Goal: Task Accomplishment & Management: Use online tool/utility

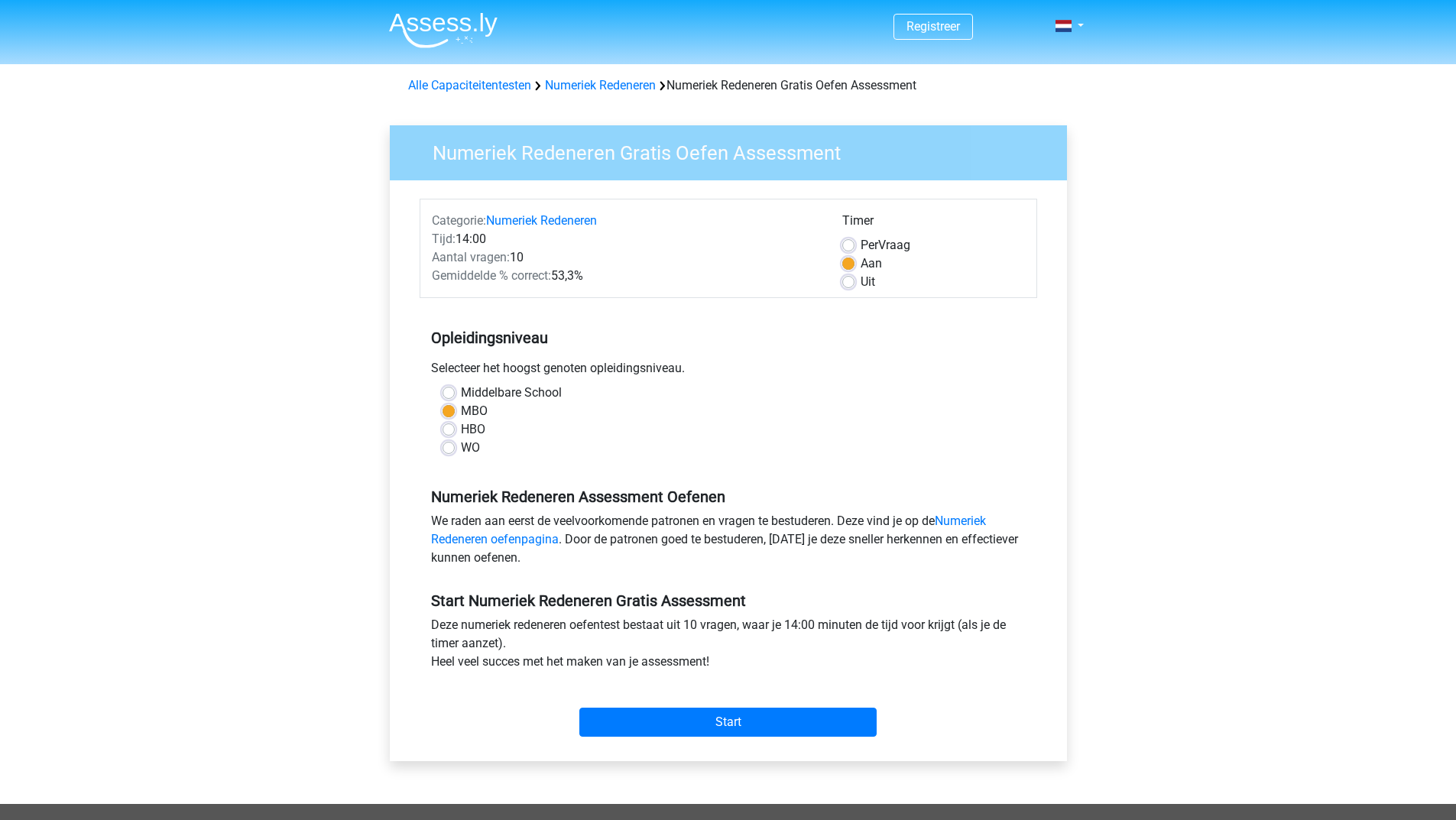
click at [860, 245] on label "Per Vraag" at bounding box center [885, 245] width 50 height 18
click at [849, 245] on input "Per Vraag" at bounding box center [847, 243] width 12 height 15
radio input "true"
click at [688, 725] on input "Start" at bounding box center [728, 722] width 298 height 29
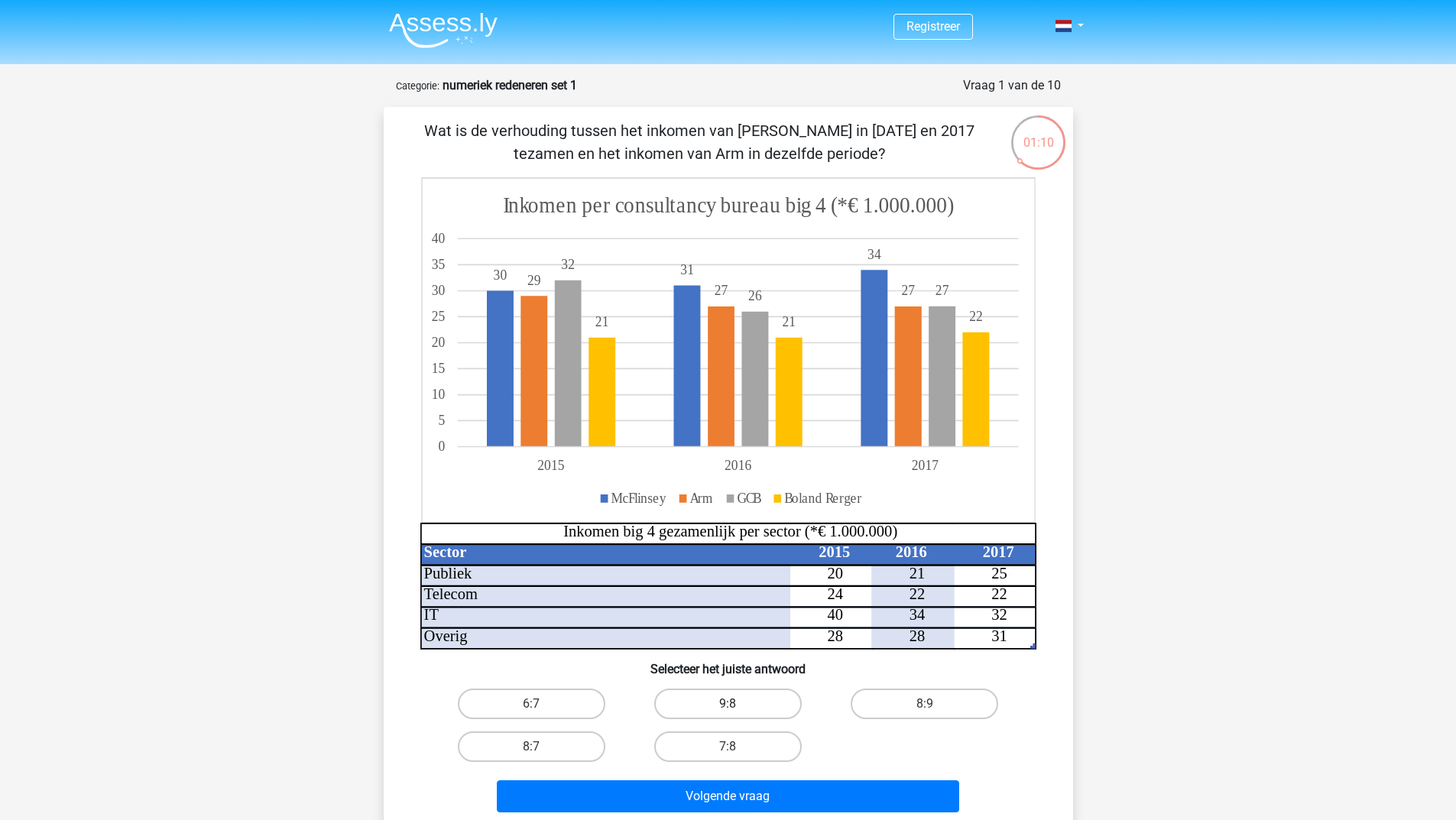
click at [733, 701] on label "9:8" at bounding box center [728, 704] width 147 height 31
click at [733, 704] on input "9:8" at bounding box center [732, 708] width 10 height 10
radio input "true"
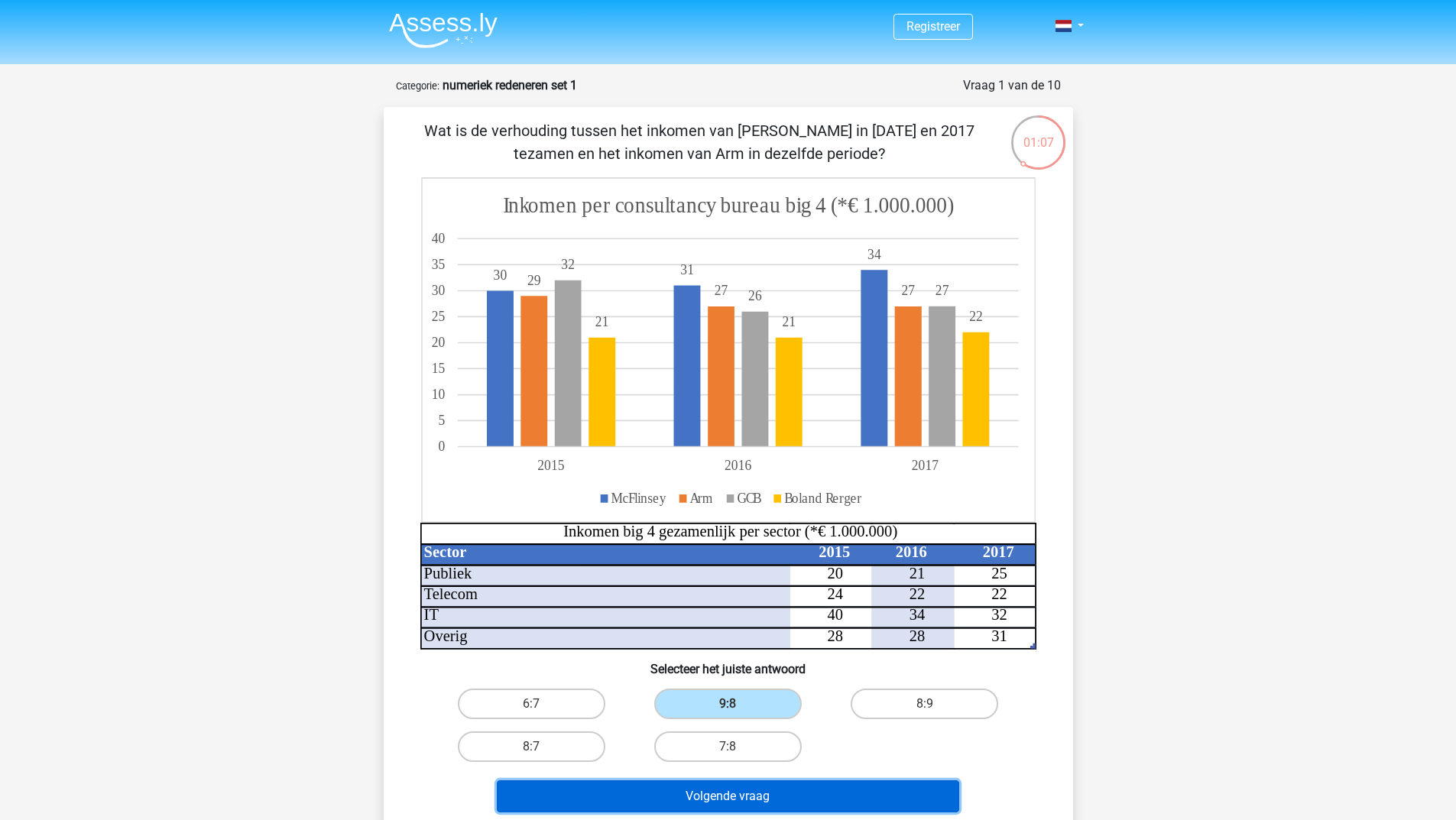
click at [761, 799] on button "Volgende vraag" at bounding box center [728, 796] width 462 height 32
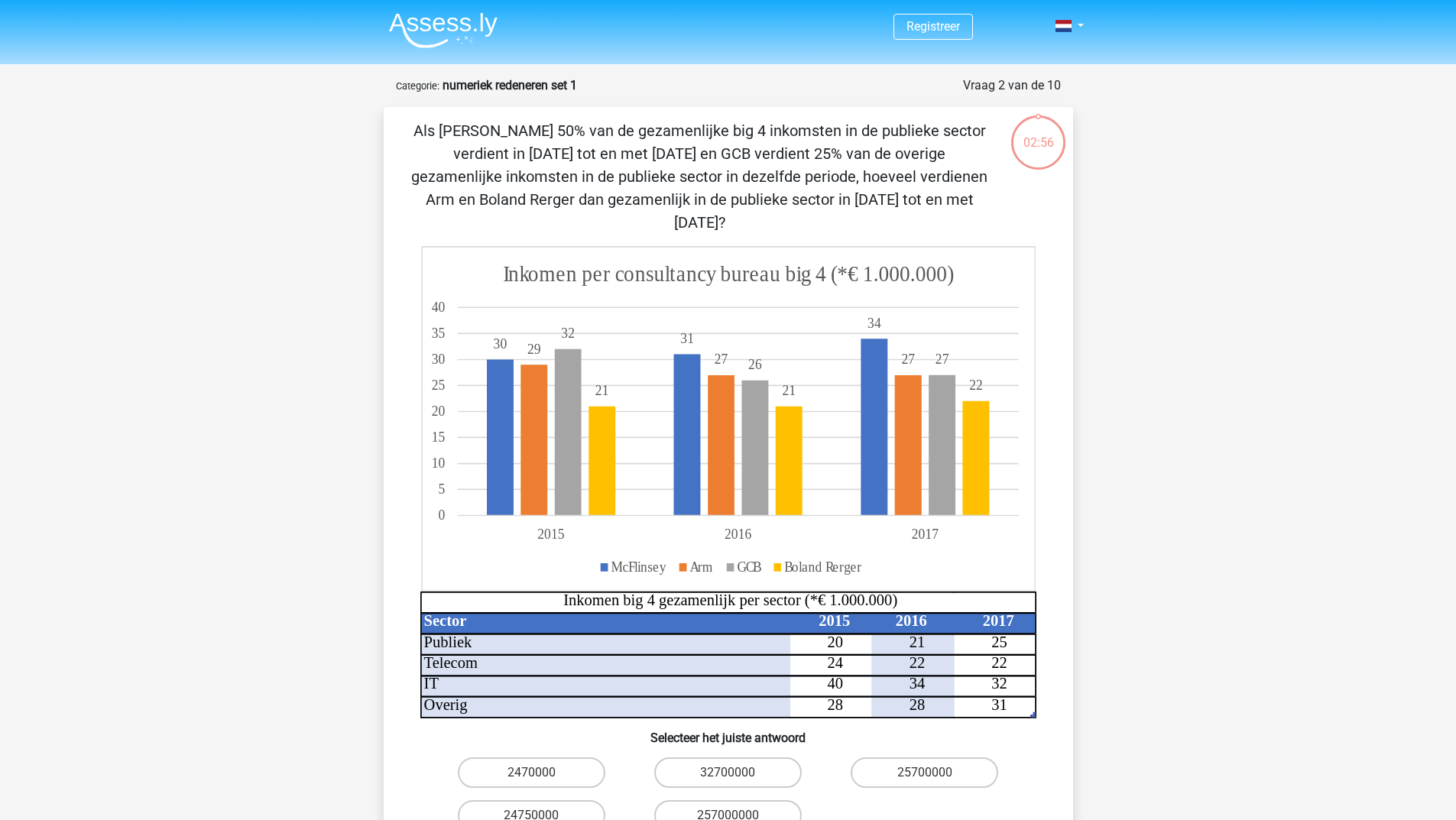
scroll to position [77, 0]
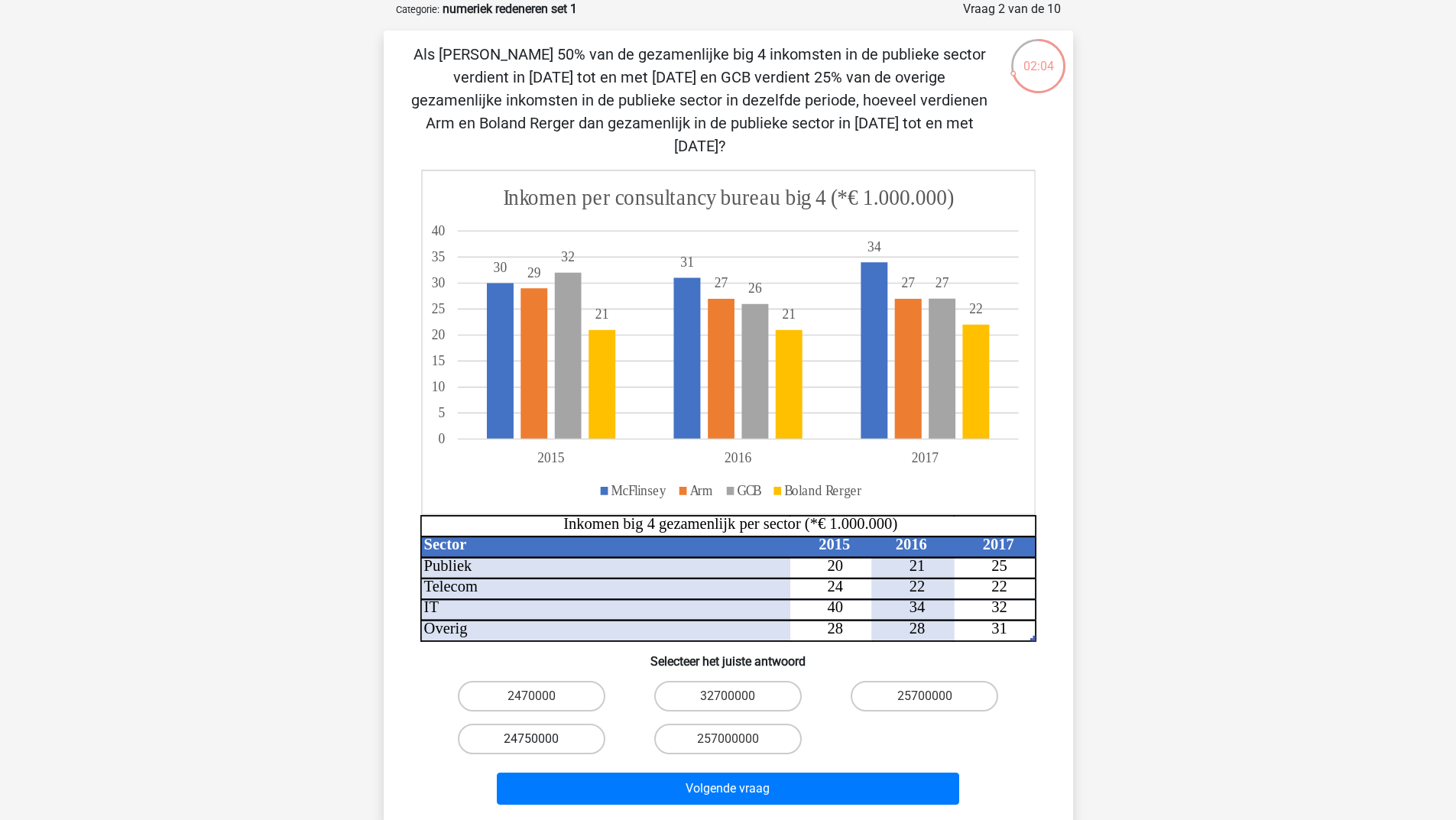
click at [536, 723] on label "24750000" at bounding box center [531, 738] width 147 height 31
click at [536, 739] on input "24750000" at bounding box center [536, 744] width 10 height 10
radio input "true"
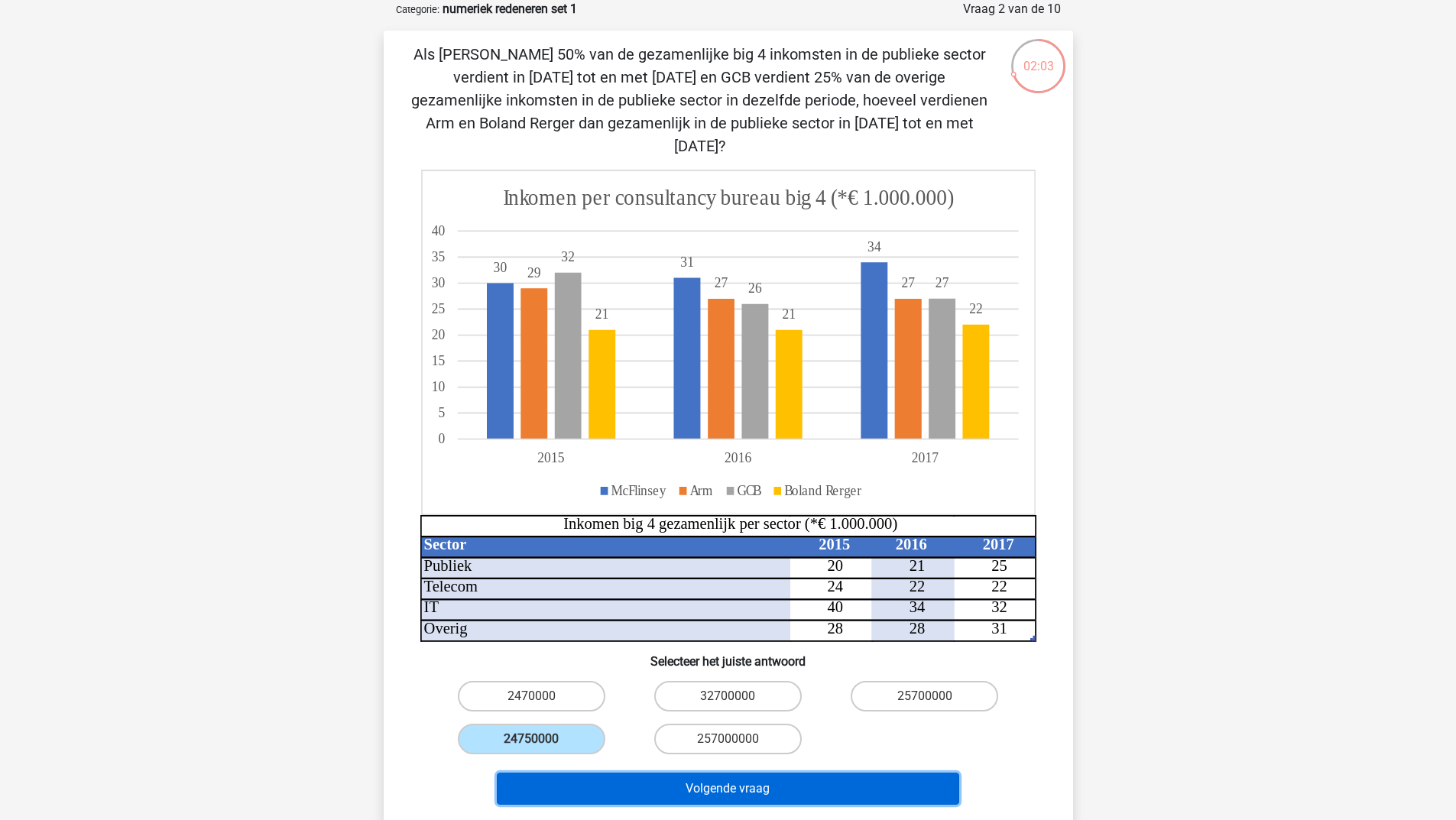
click at [715, 773] on button "Volgende vraag" at bounding box center [728, 788] width 462 height 32
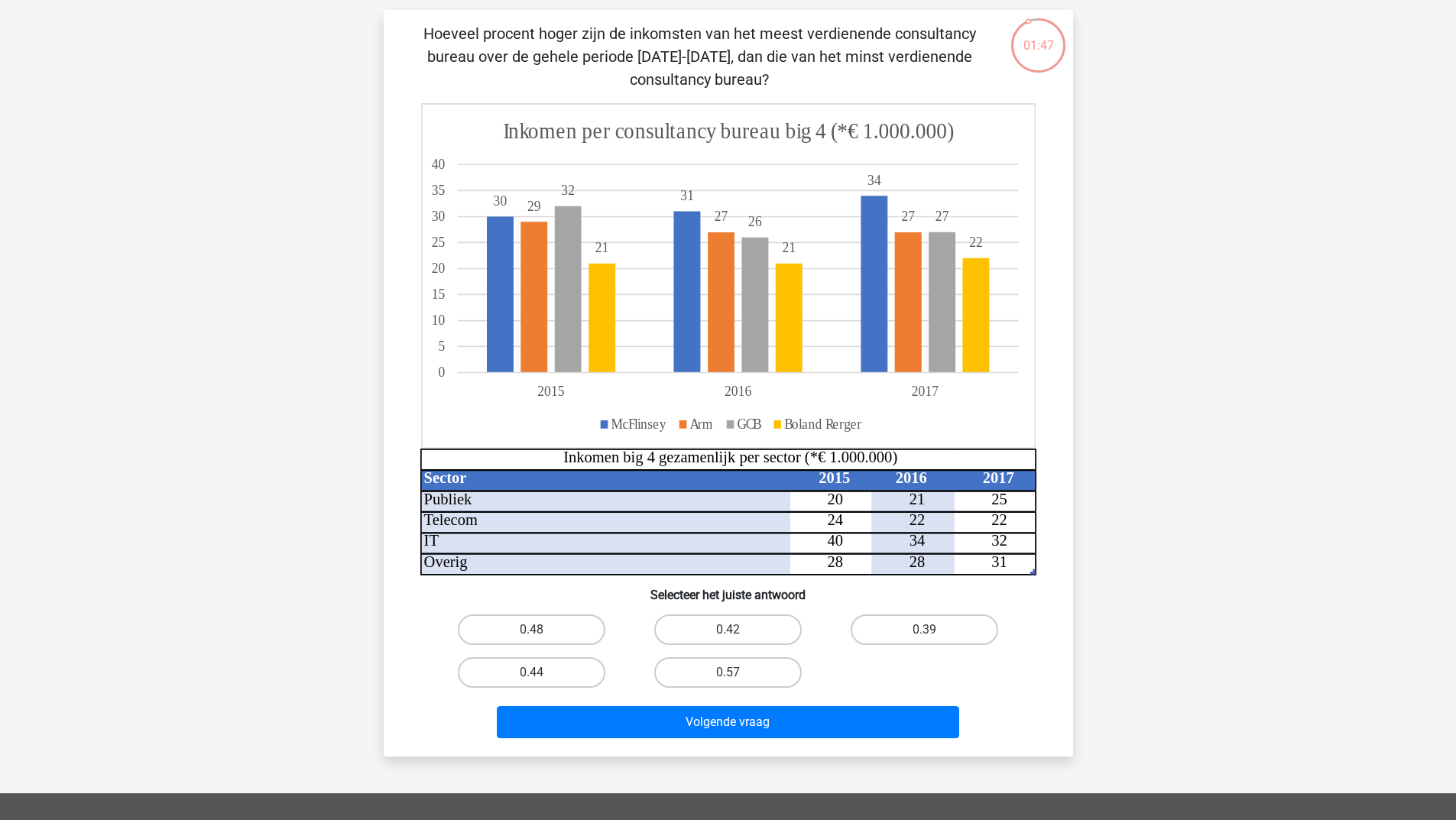
scroll to position [92, 0]
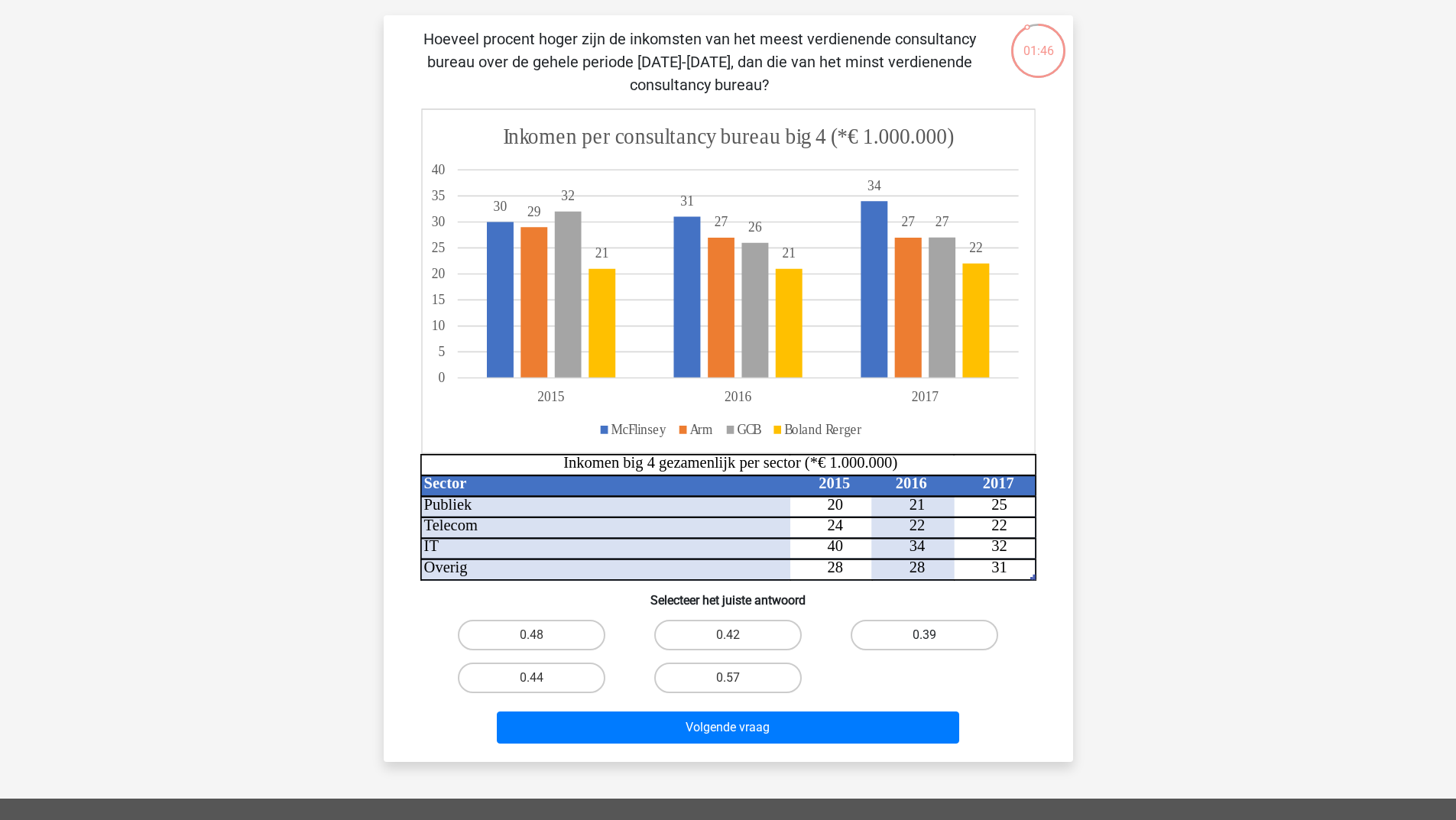
click at [918, 633] on label "0.39" at bounding box center [924, 635] width 147 height 31
click at [924, 635] on input "0.39" at bounding box center [929, 640] width 10 height 10
radio input "true"
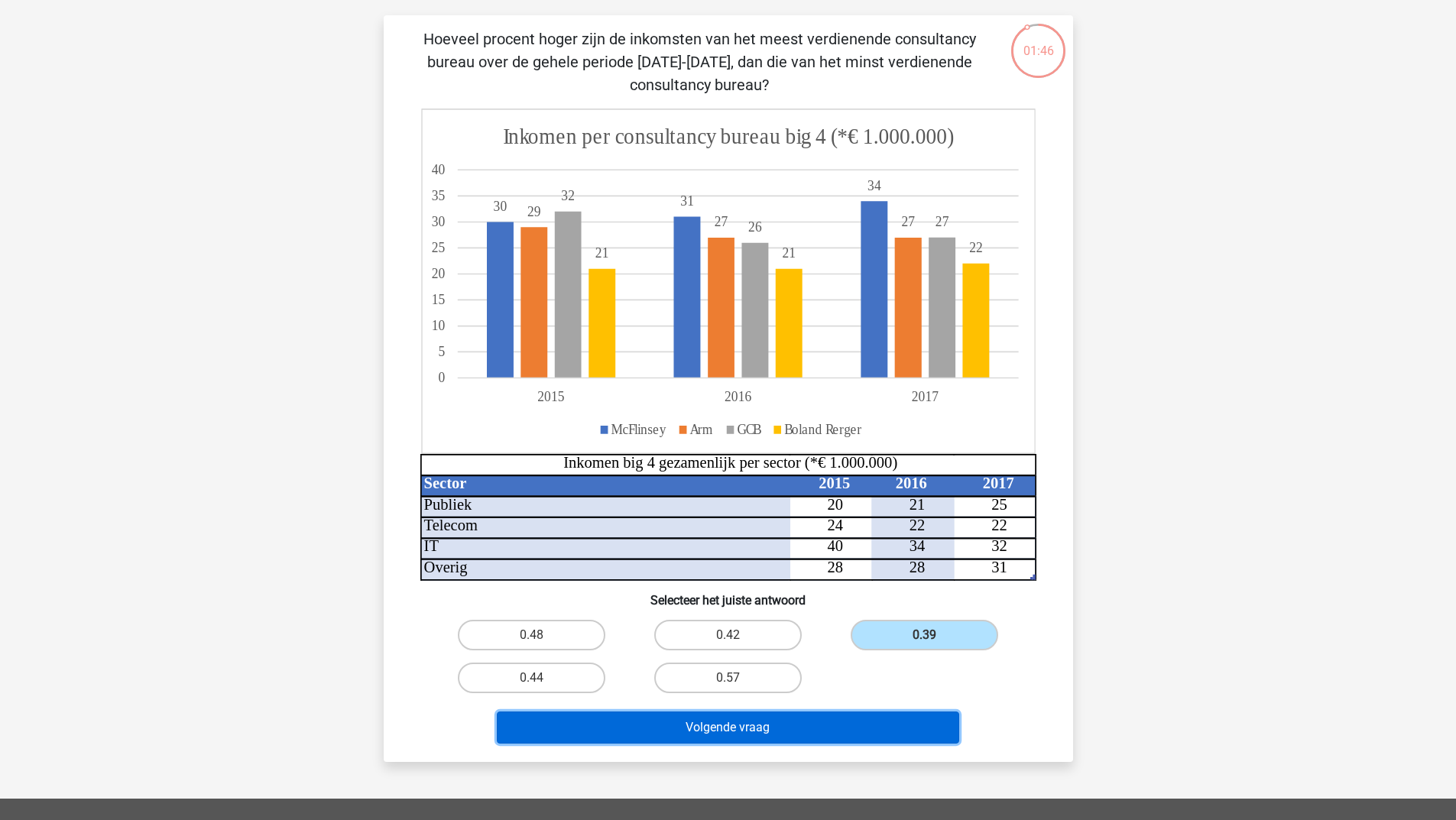
click at [805, 723] on button "Volgende vraag" at bounding box center [728, 727] width 462 height 32
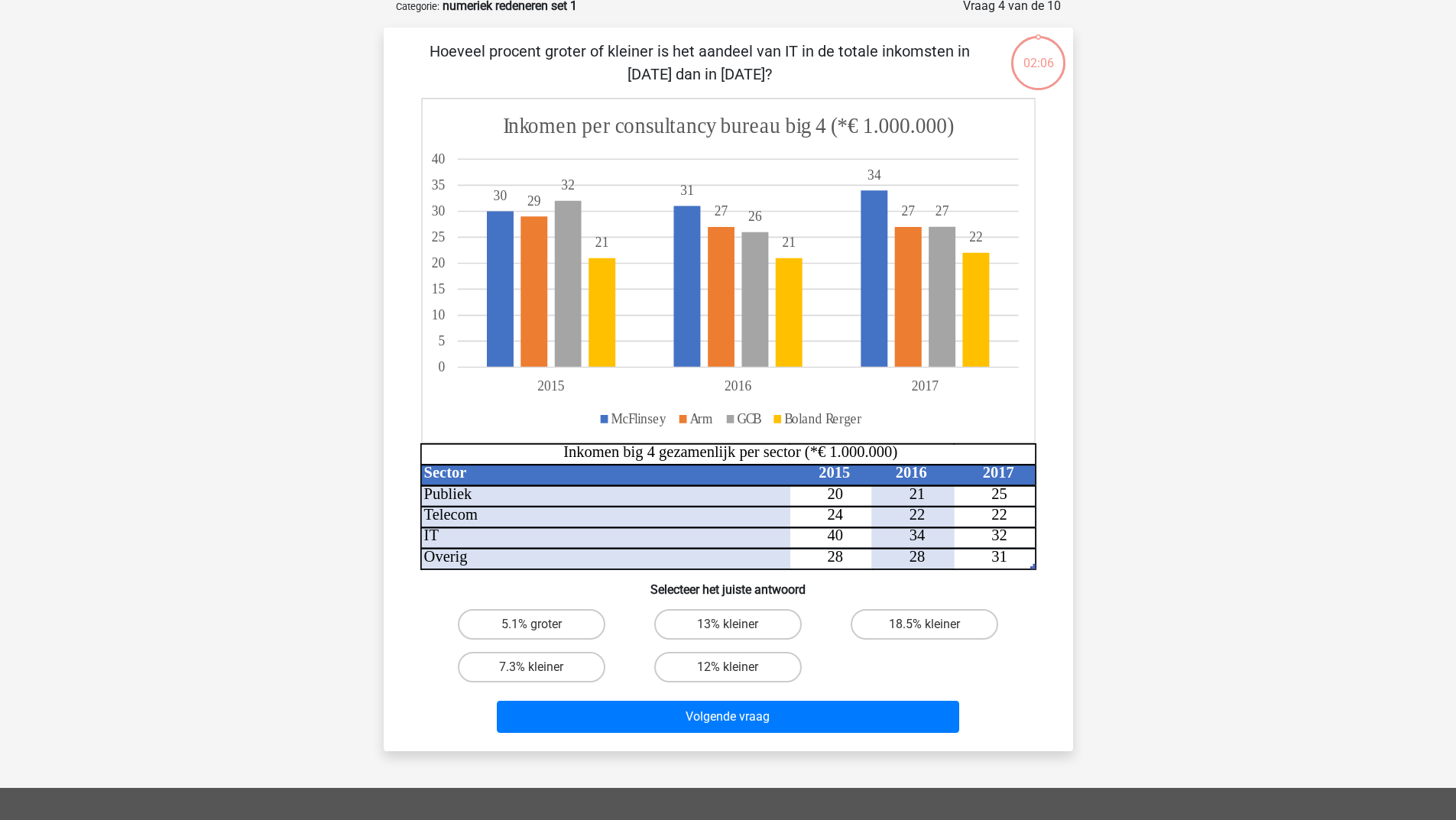
scroll to position [77, 0]
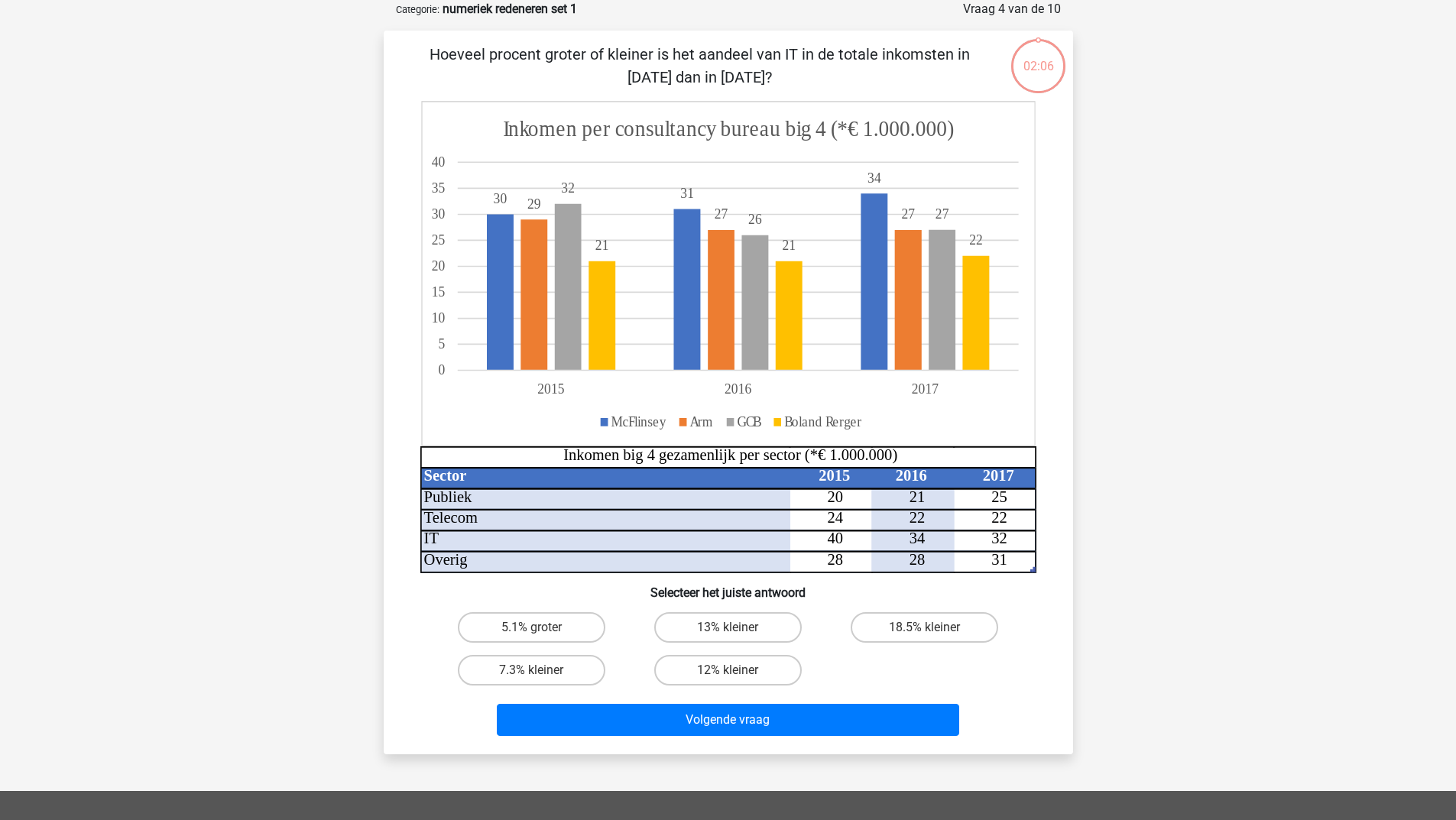
click at [881, 643] on div "18.5% kleiner" at bounding box center [924, 628] width 196 height 43
click at [888, 627] on label "18.5% kleiner" at bounding box center [924, 627] width 147 height 31
click at [924, 628] on input "18.5% kleiner" at bounding box center [929, 632] width 10 height 10
radio input "true"
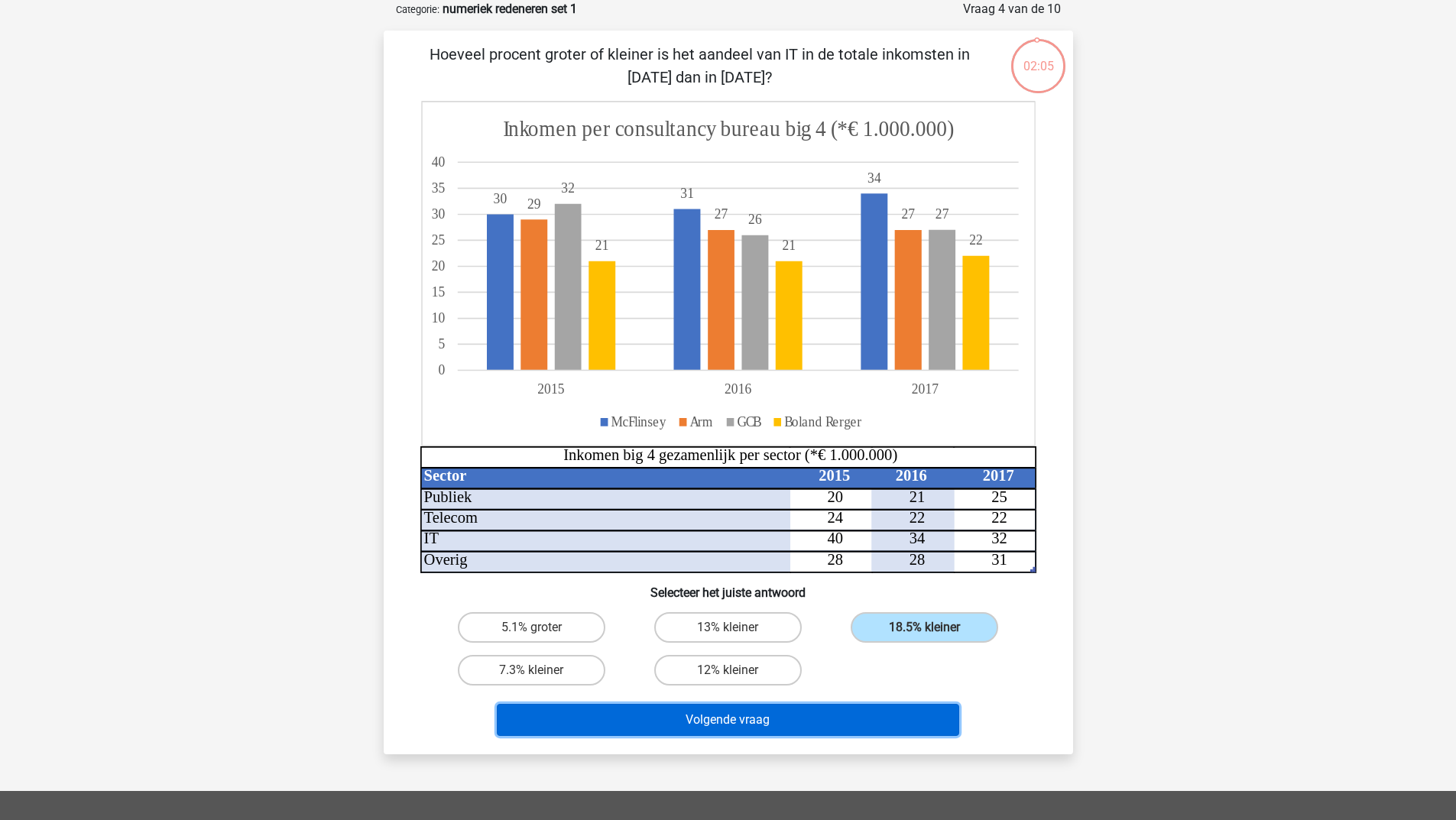
click at [853, 712] on button "Volgende vraag" at bounding box center [728, 719] width 462 height 32
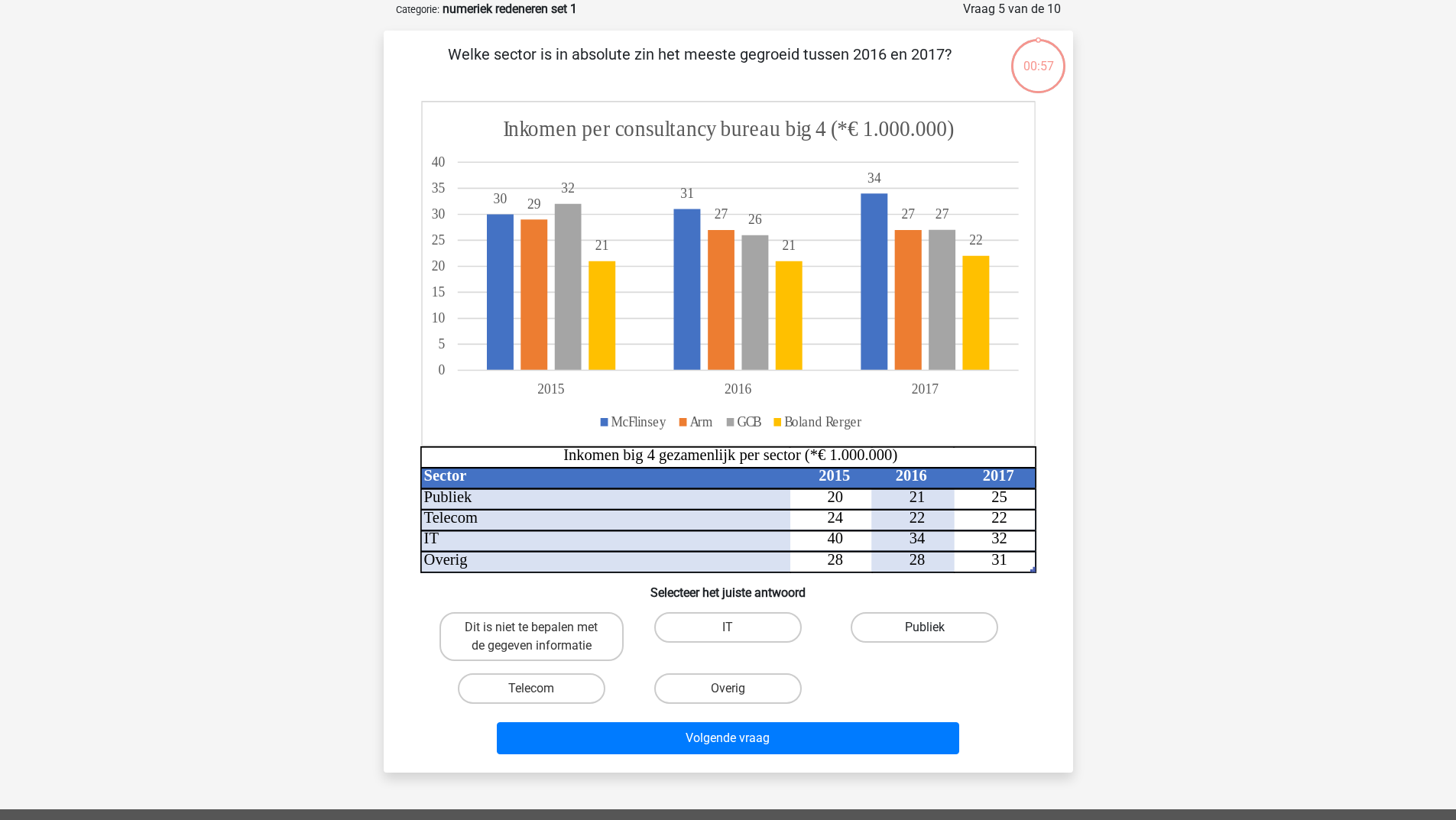
click at [889, 626] on label "Publiek" at bounding box center [924, 627] width 147 height 31
click at [924, 628] on input "Publiek" at bounding box center [929, 632] width 10 height 10
radio input "true"
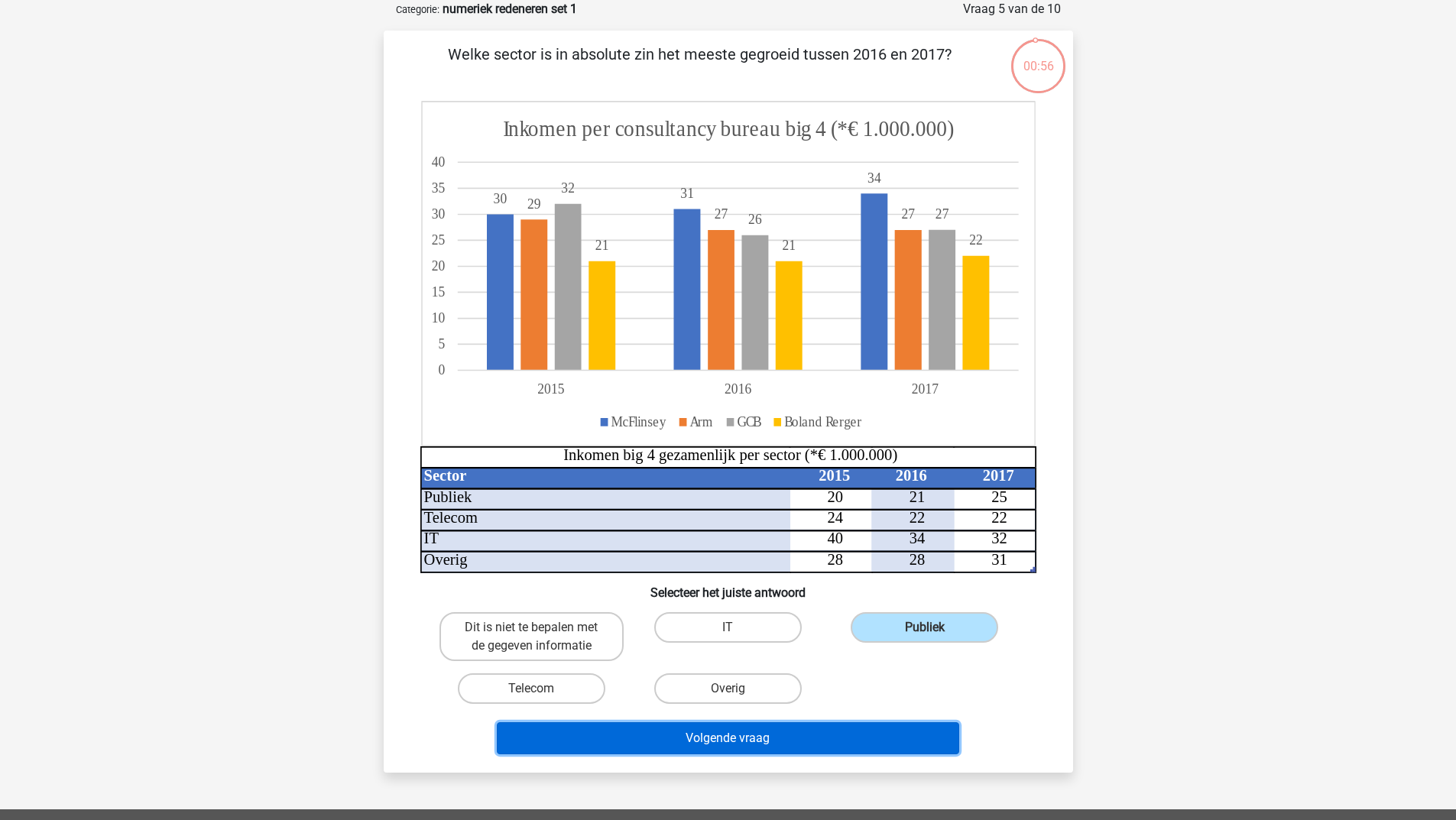
click at [810, 733] on button "Volgende vraag" at bounding box center [728, 738] width 462 height 32
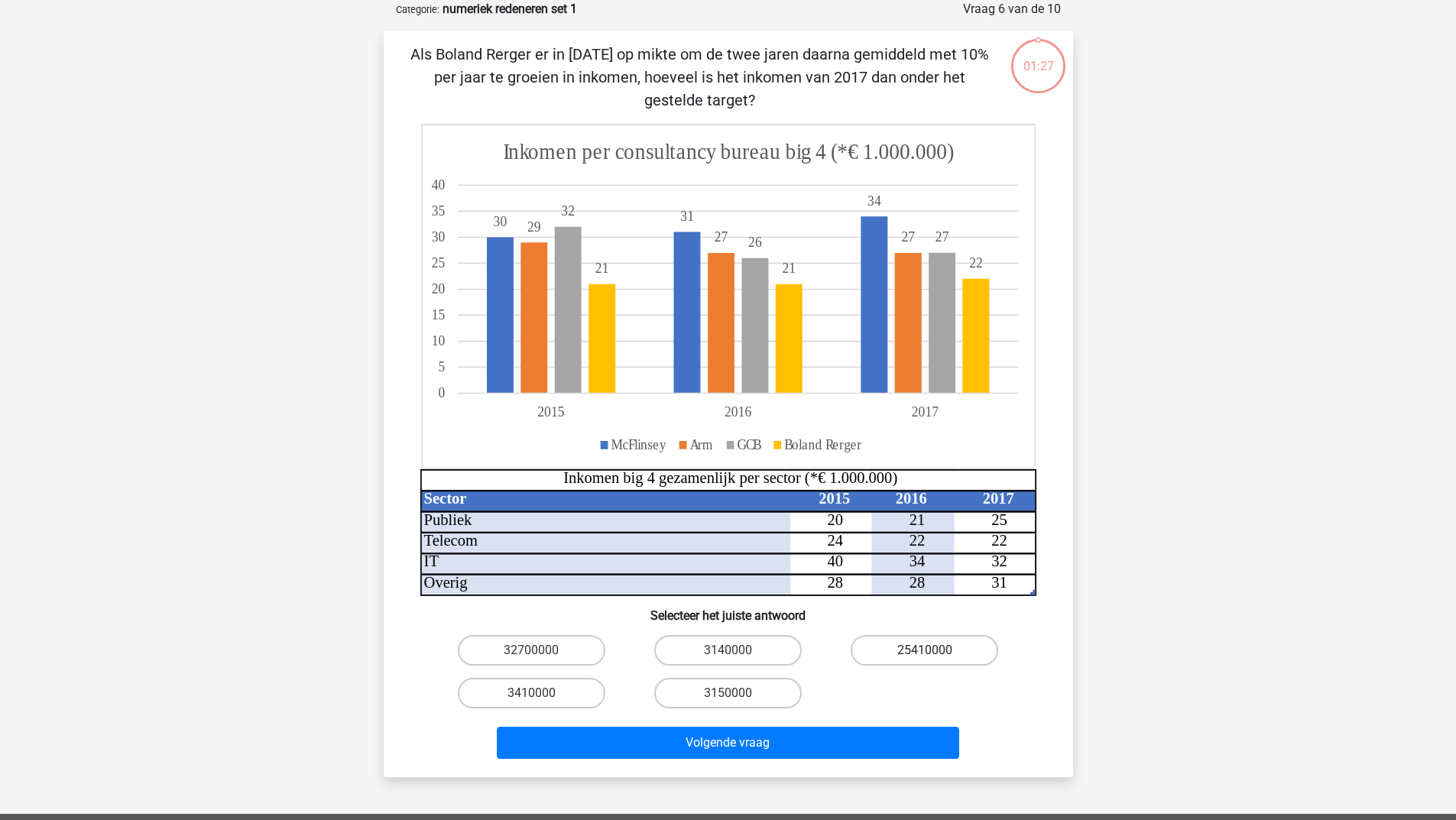
click at [884, 653] on label "25410000" at bounding box center [924, 650] width 147 height 31
click at [924, 653] on input "25410000" at bounding box center [929, 655] width 10 height 10
radio input "true"
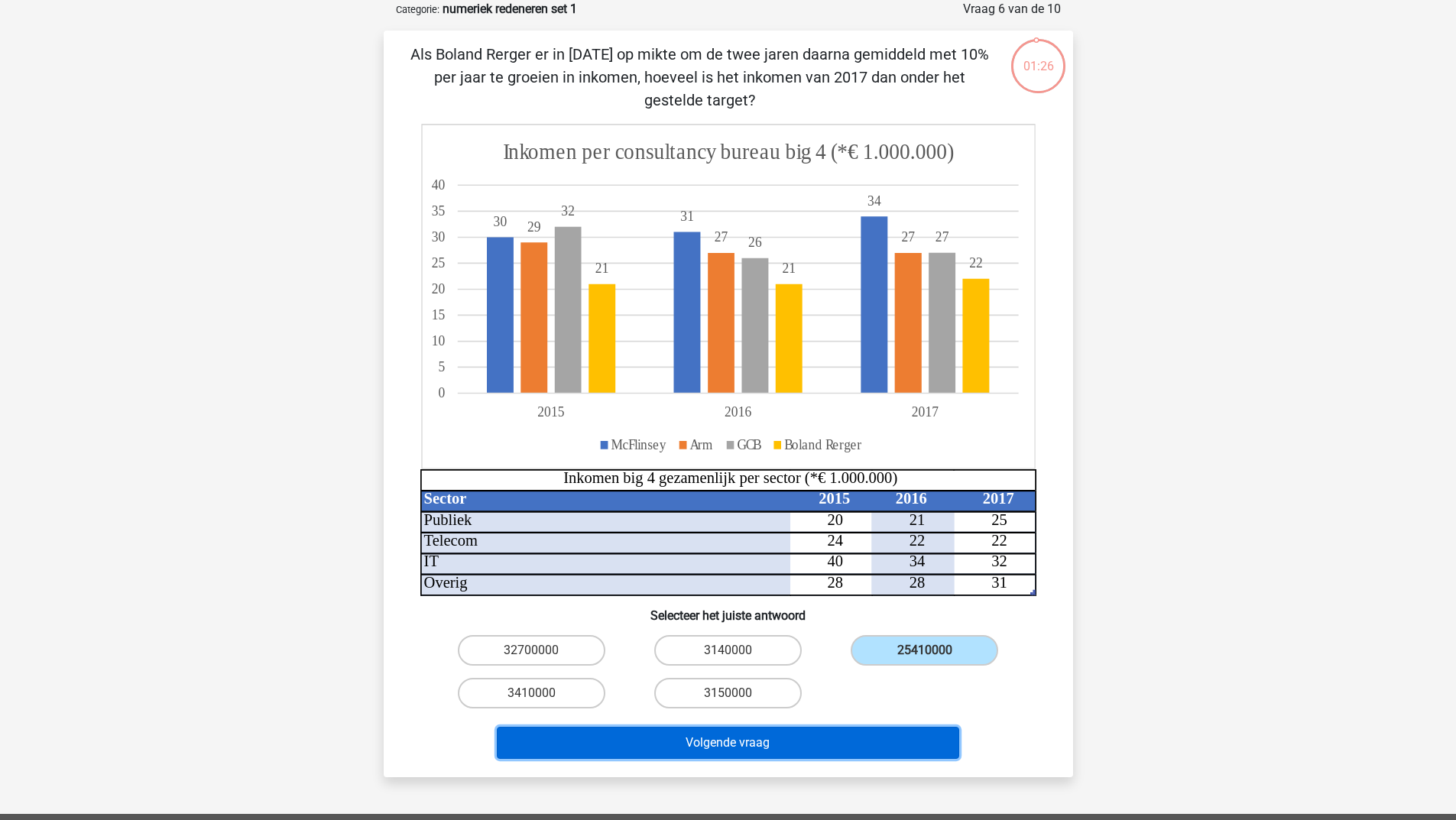
click at [812, 746] on button "Volgende vraag" at bounding box center [728, 742] width 462 height 32
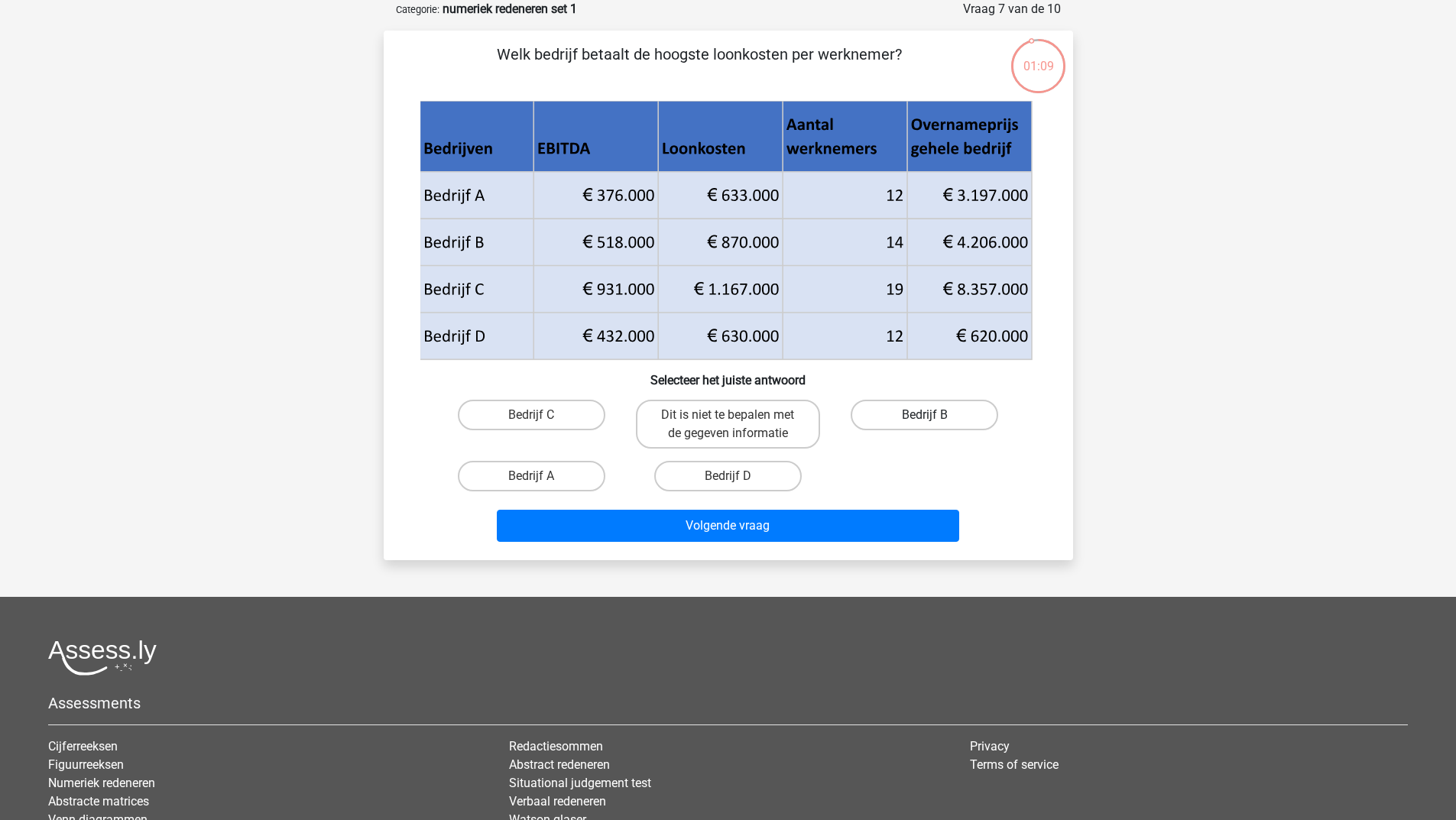
click at [903, 412] on label "Bedrijf B" at bounding box center [924, 415] width 147 height 31
click at [924, 415] on input "Bedrijf B" at bounding box center [929, 419] width 10 height 10
radio input "true"
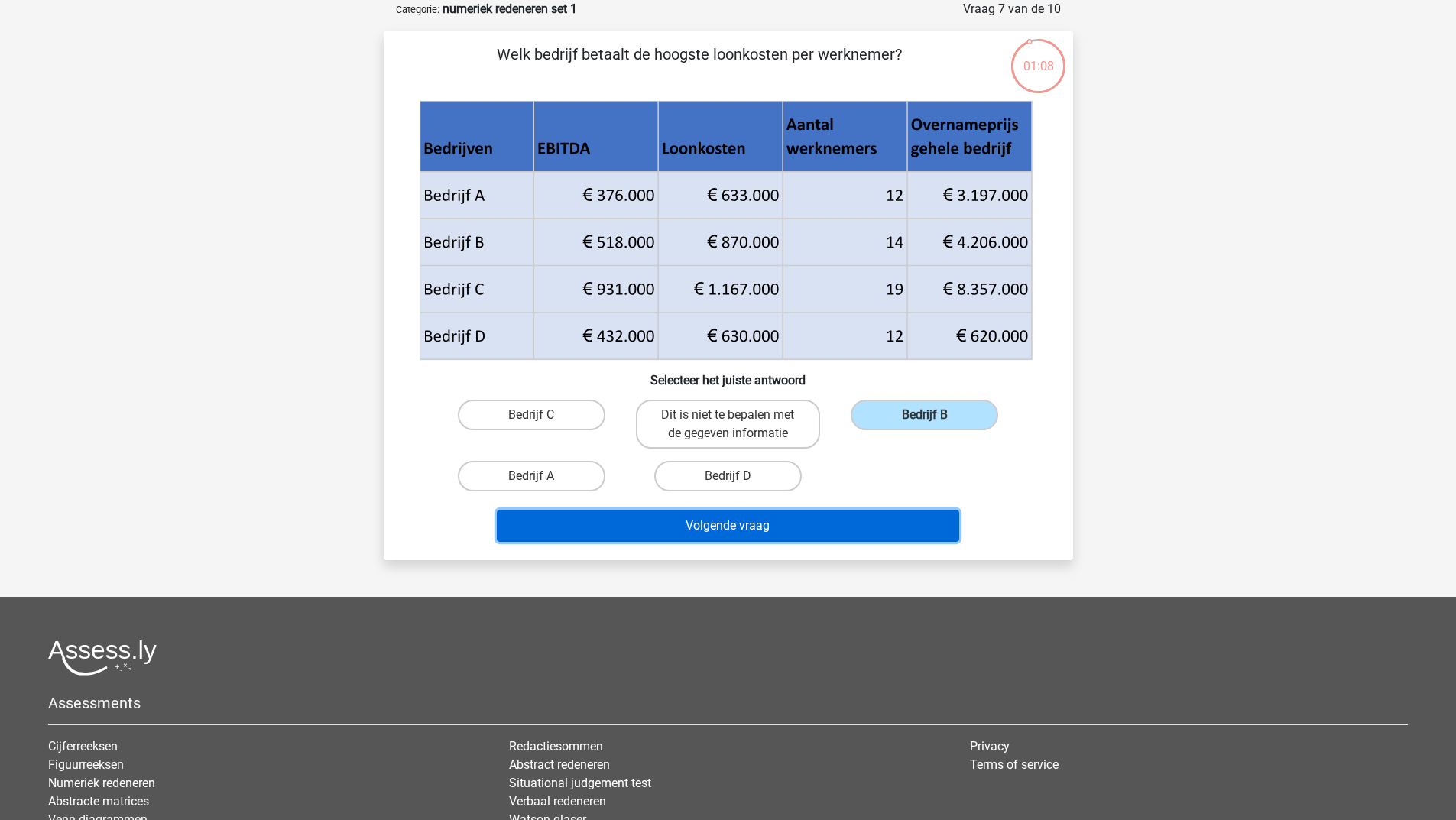
click at [870, 526] on button "Volgende vraag" at bounding box center [728, 526] width 462 height 32
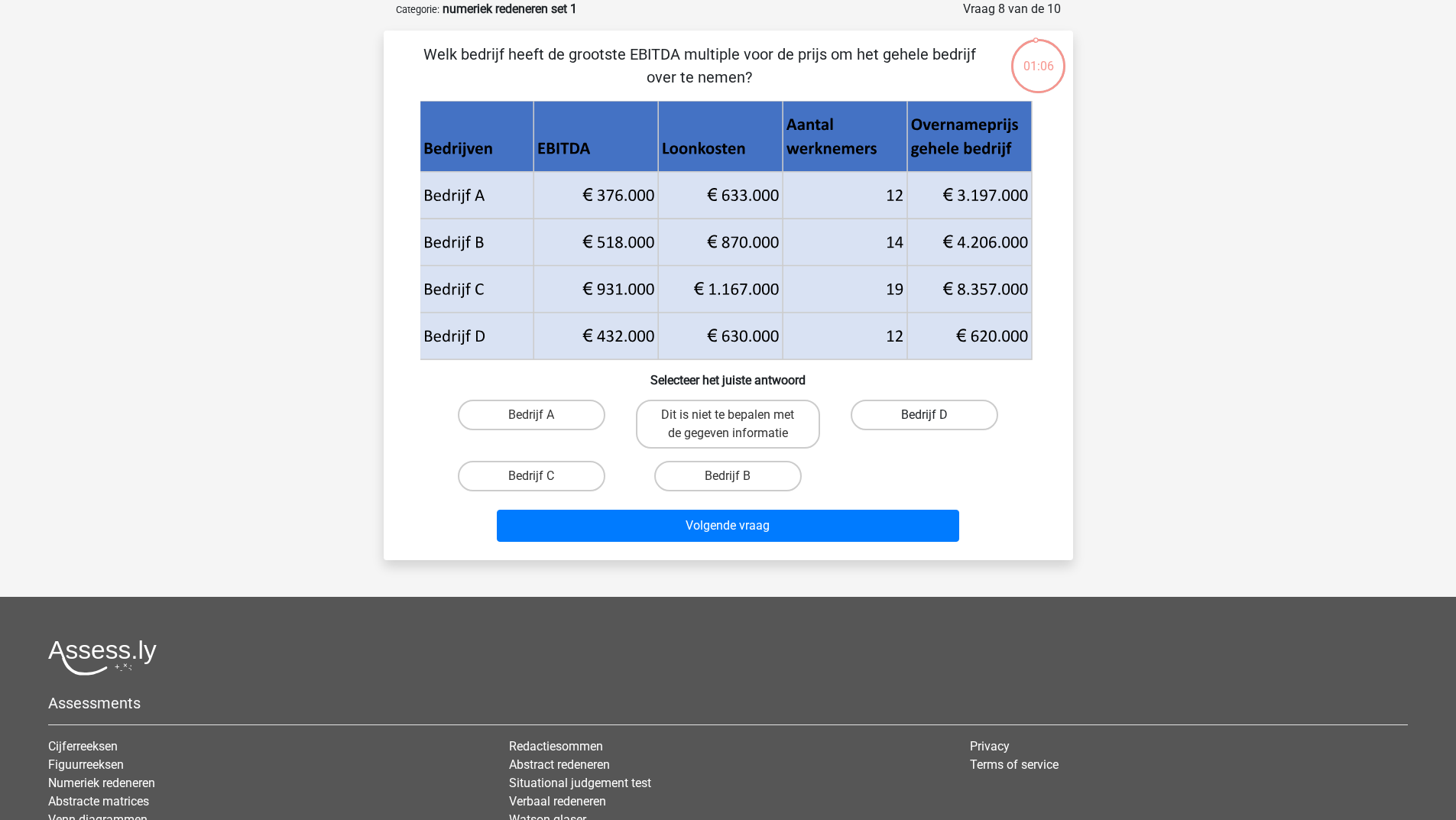
click at [885, 419] on label "Bedrijf D" at bounding box center [924, 415] width 147 height 31
click at [924, 419] on input "Bedrijf D" at bounding box center [929, 419] width 10 height 10
radio input "true"
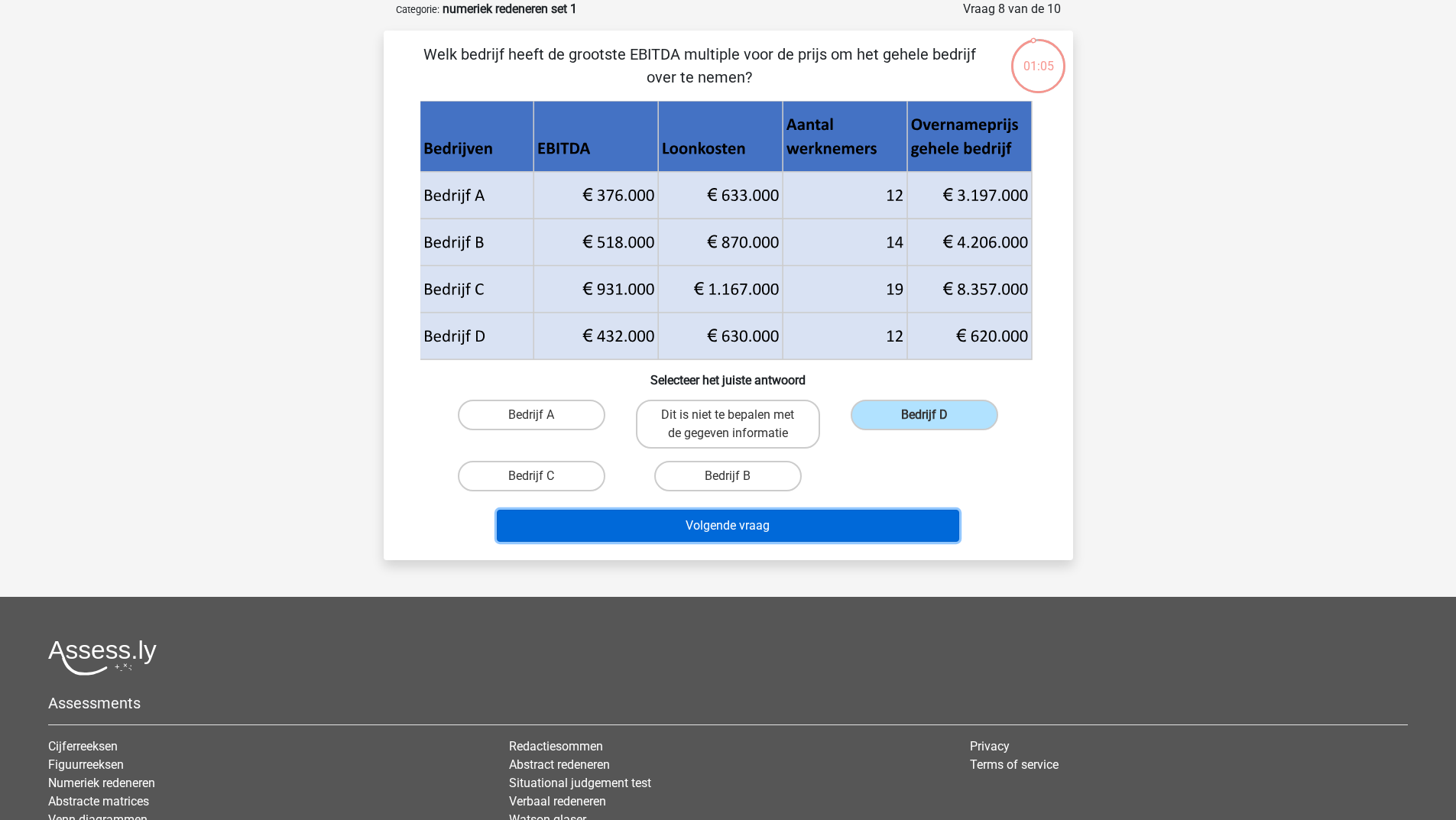
click at [829, 525] on button "Volgende vraag" at bounding box center [728, 526] width 462 height 32
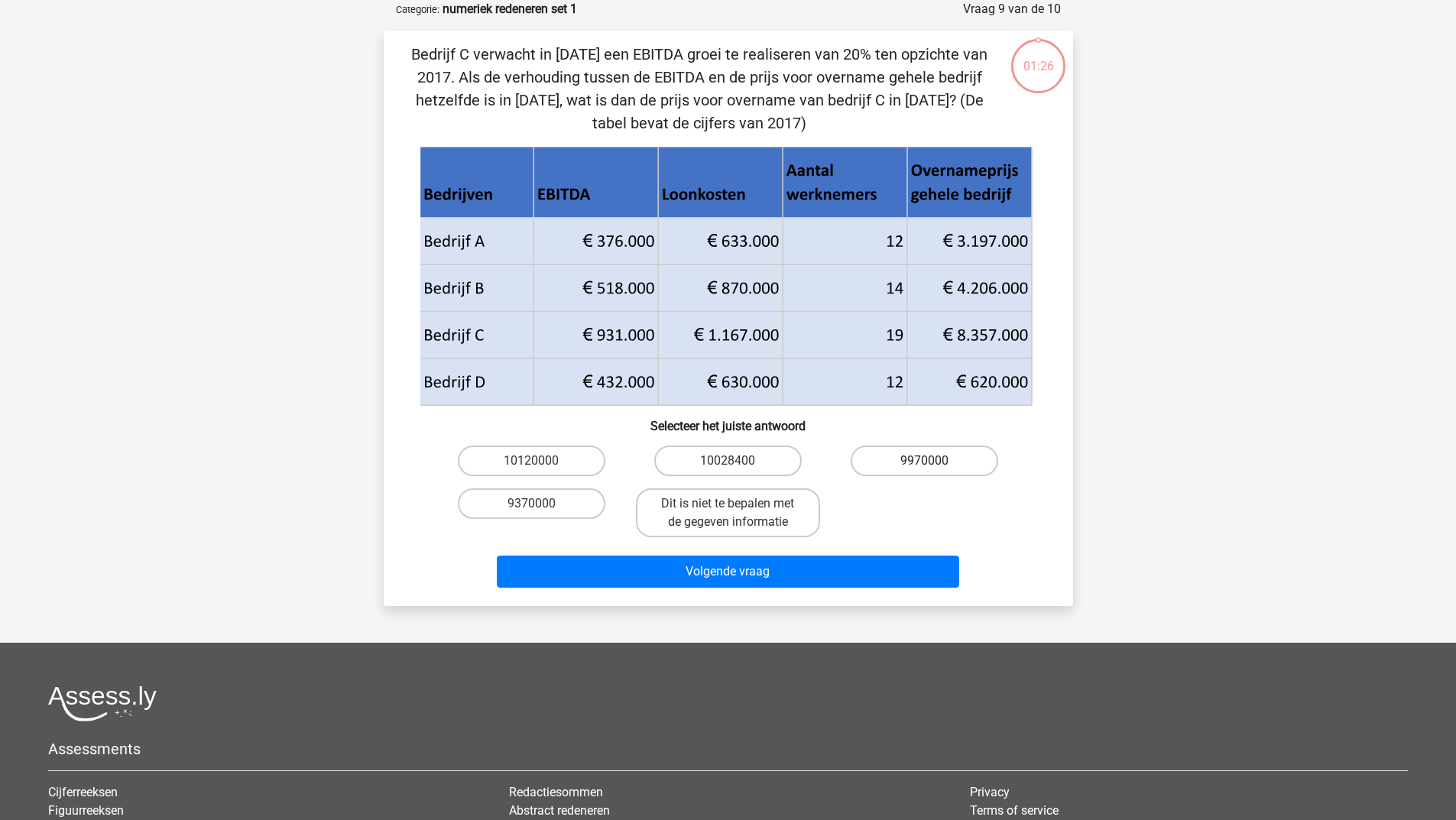
click at [897, 454] on label "9970000" at bounding box center [924, 461] width 147 height 31
click at [924, 461] on input "9970000" at bounding box center [929, 465] width 10 height 10
radio input "true"
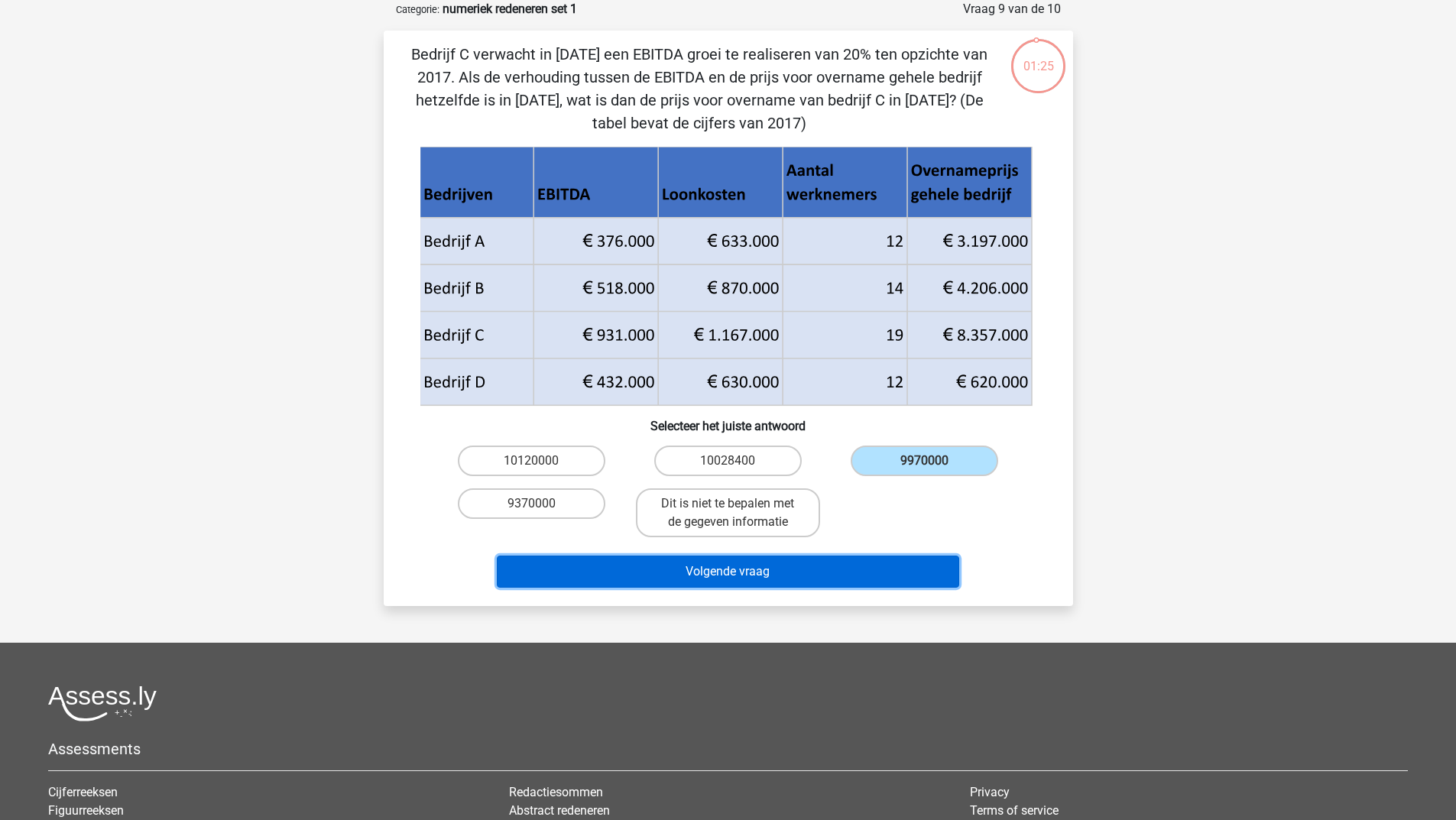
click at [847, 563] on button "Volgende vraag" at bounding box center [728, 571] width 462 height 32
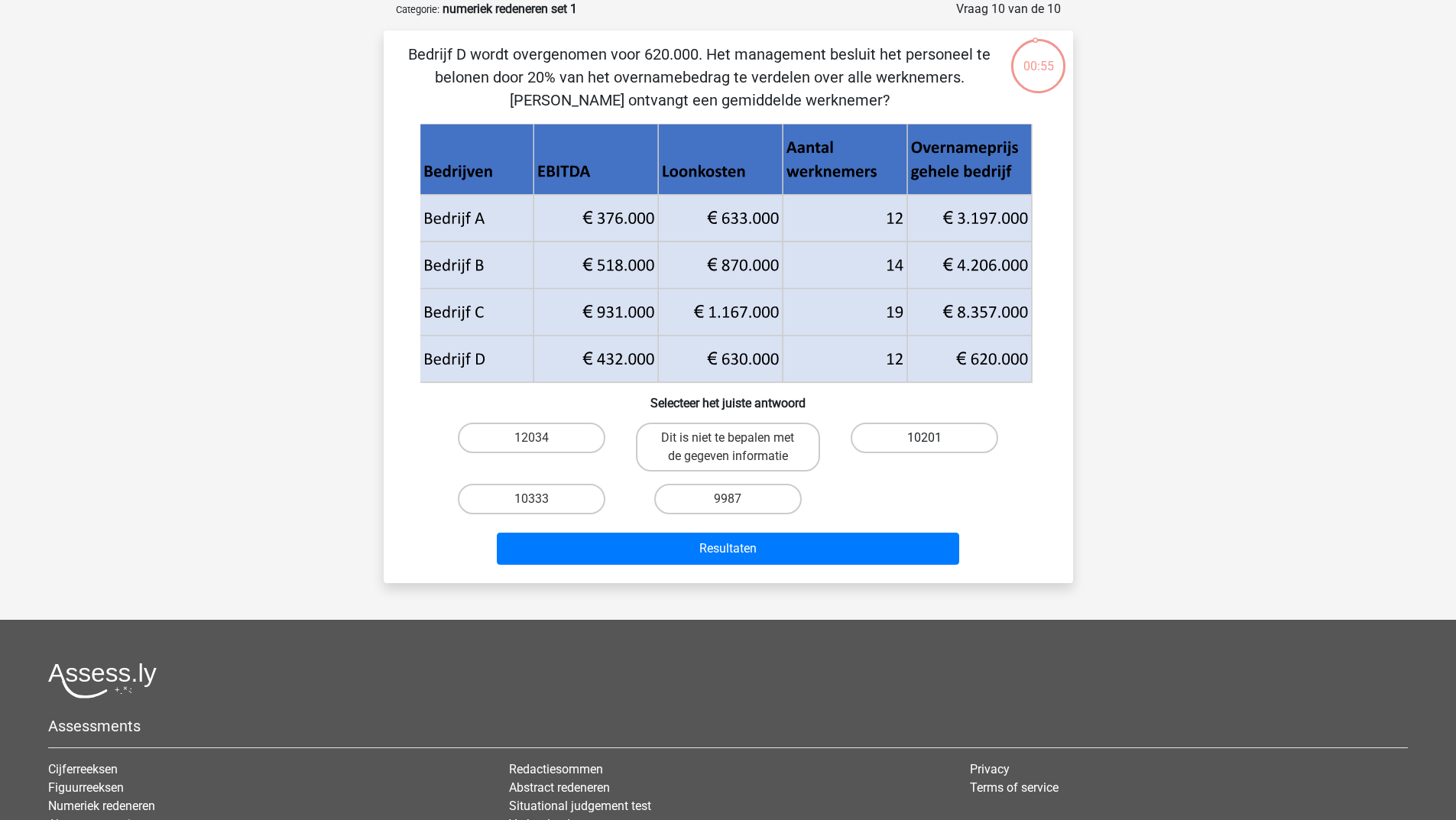
click at [918, 444] on label "10201" at bounding box center [924, 438] width 147 height 31
click at [924, 444] on input "10201" at bounding box center [929, 442] width 10 height 10
radio input "true"
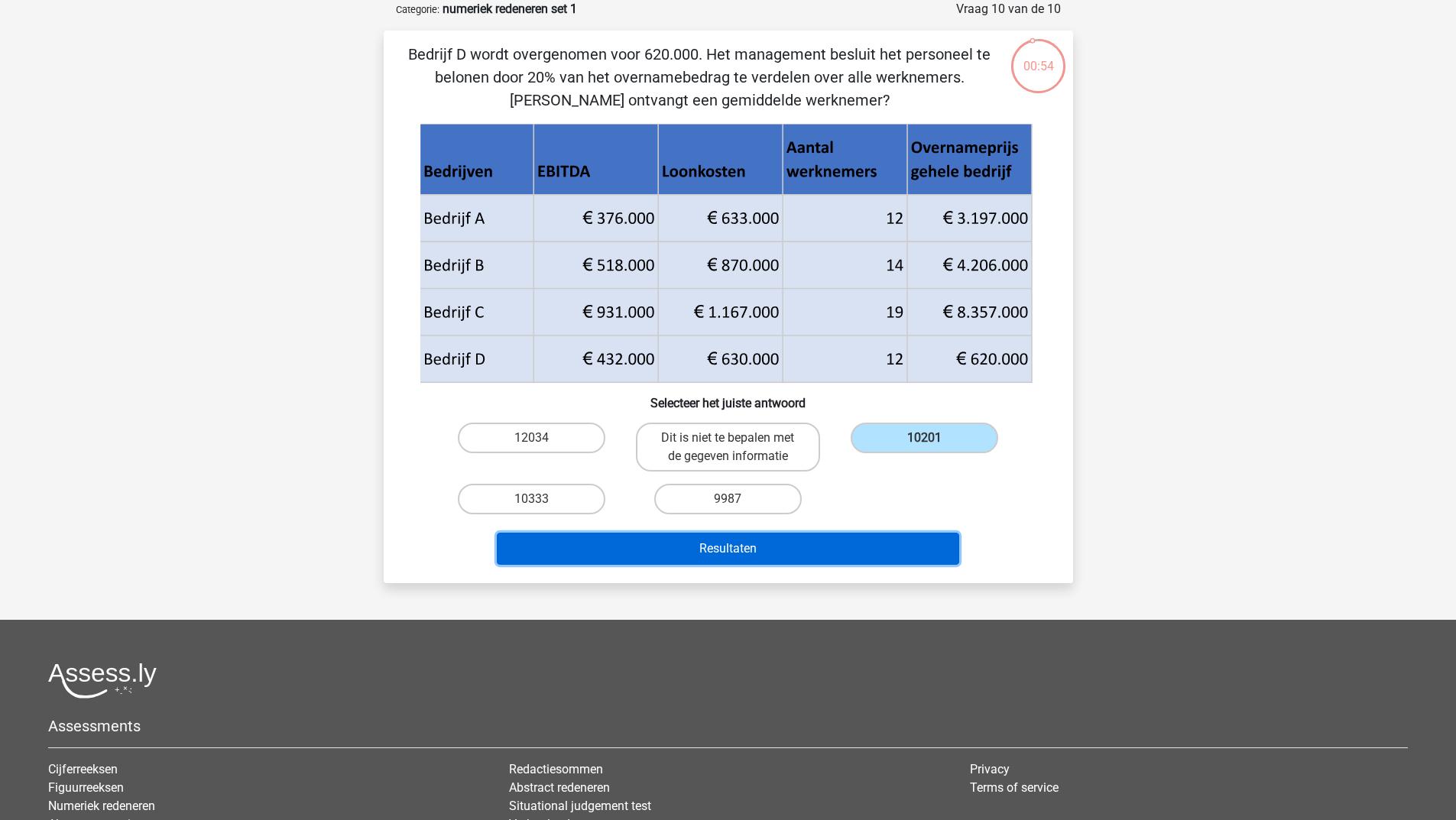
click at [829, 560] on button "Resultaten" at bounding box center [728, 549] width 462 height 32
